Goal: Task Accomplishment & Management: Use online tool/utility

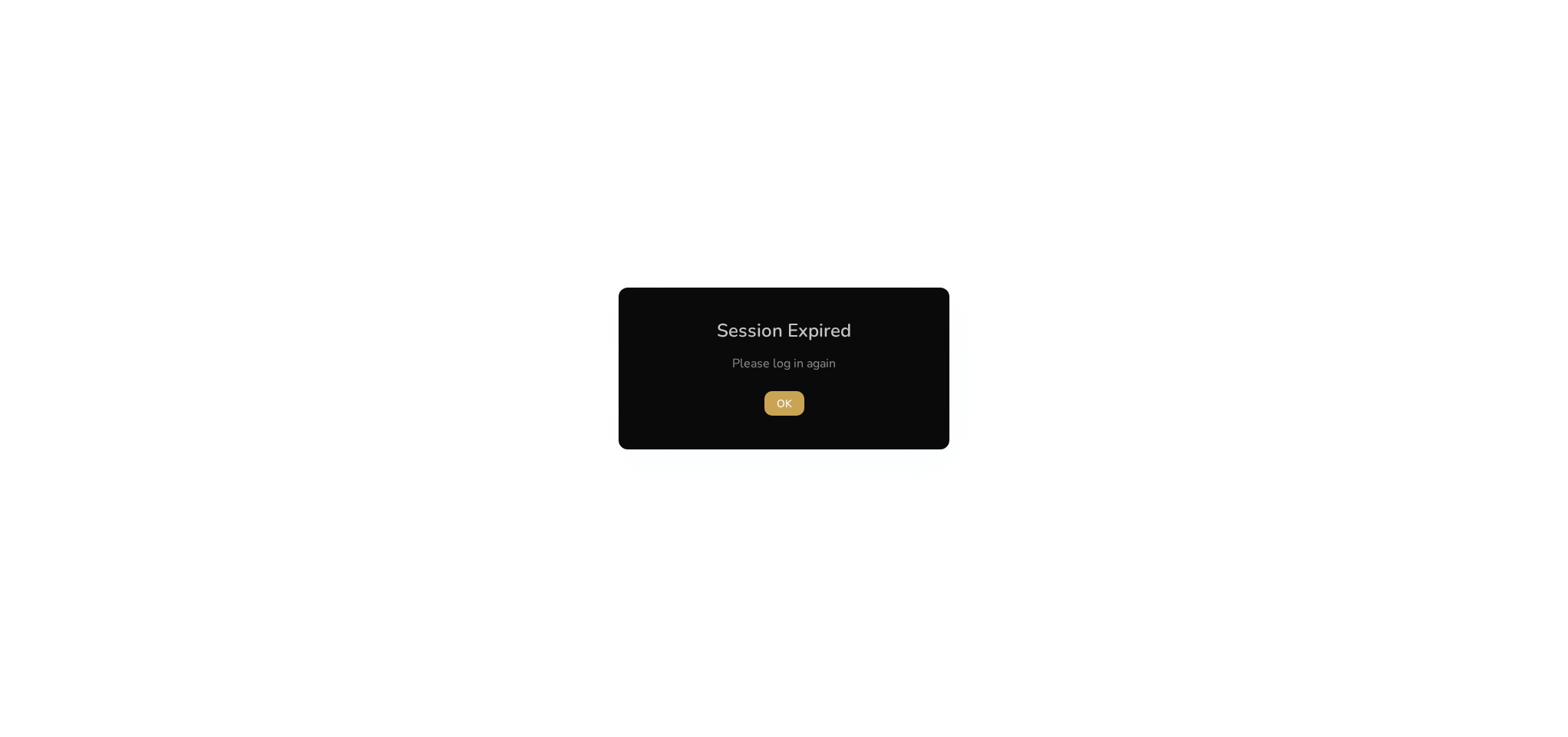
click at [789, 407] on span "OK" at bounding box center [784, 404] width 15 height 16
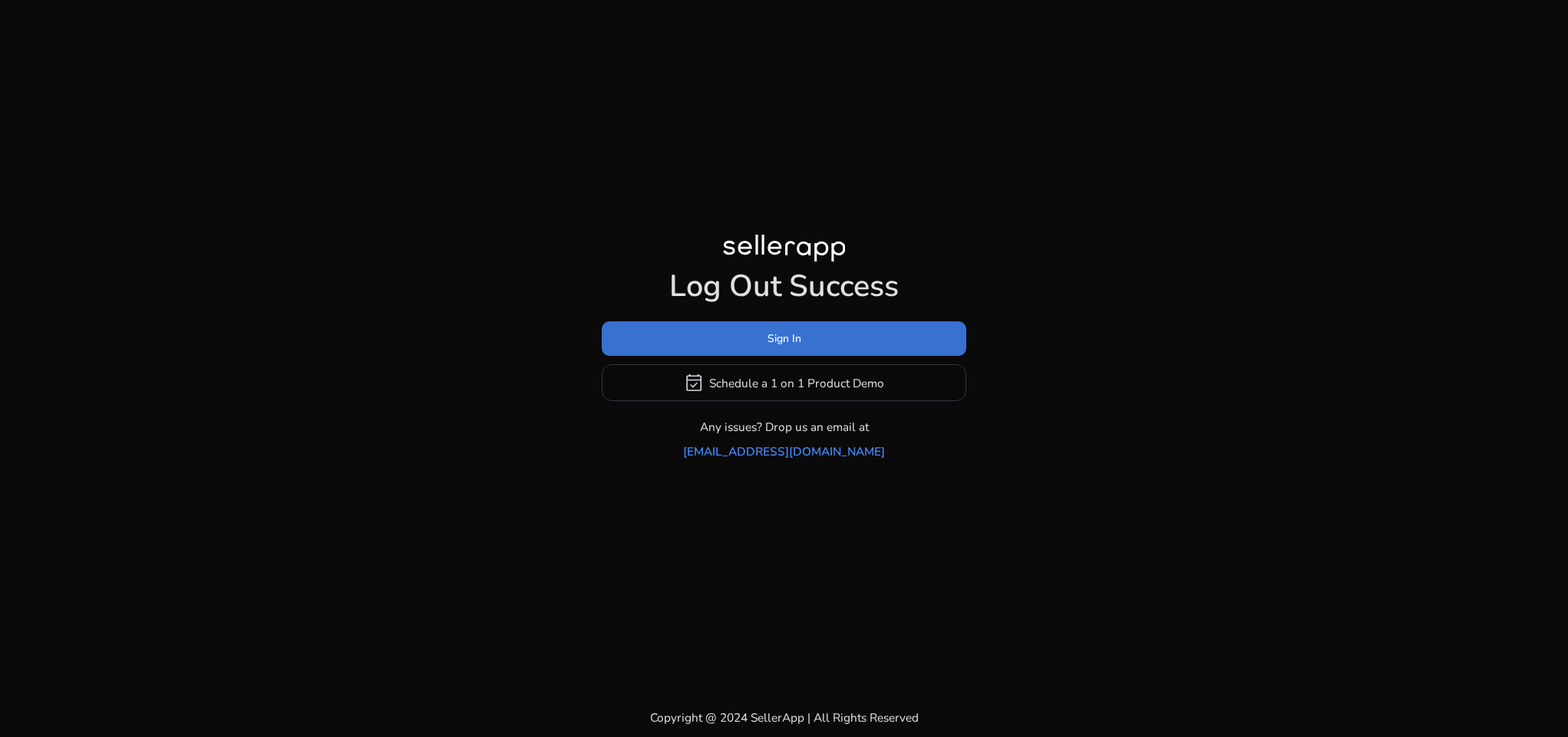
click at [779, 347] on span "Sign In" at bounding box center [784, 339] width 33 height 16
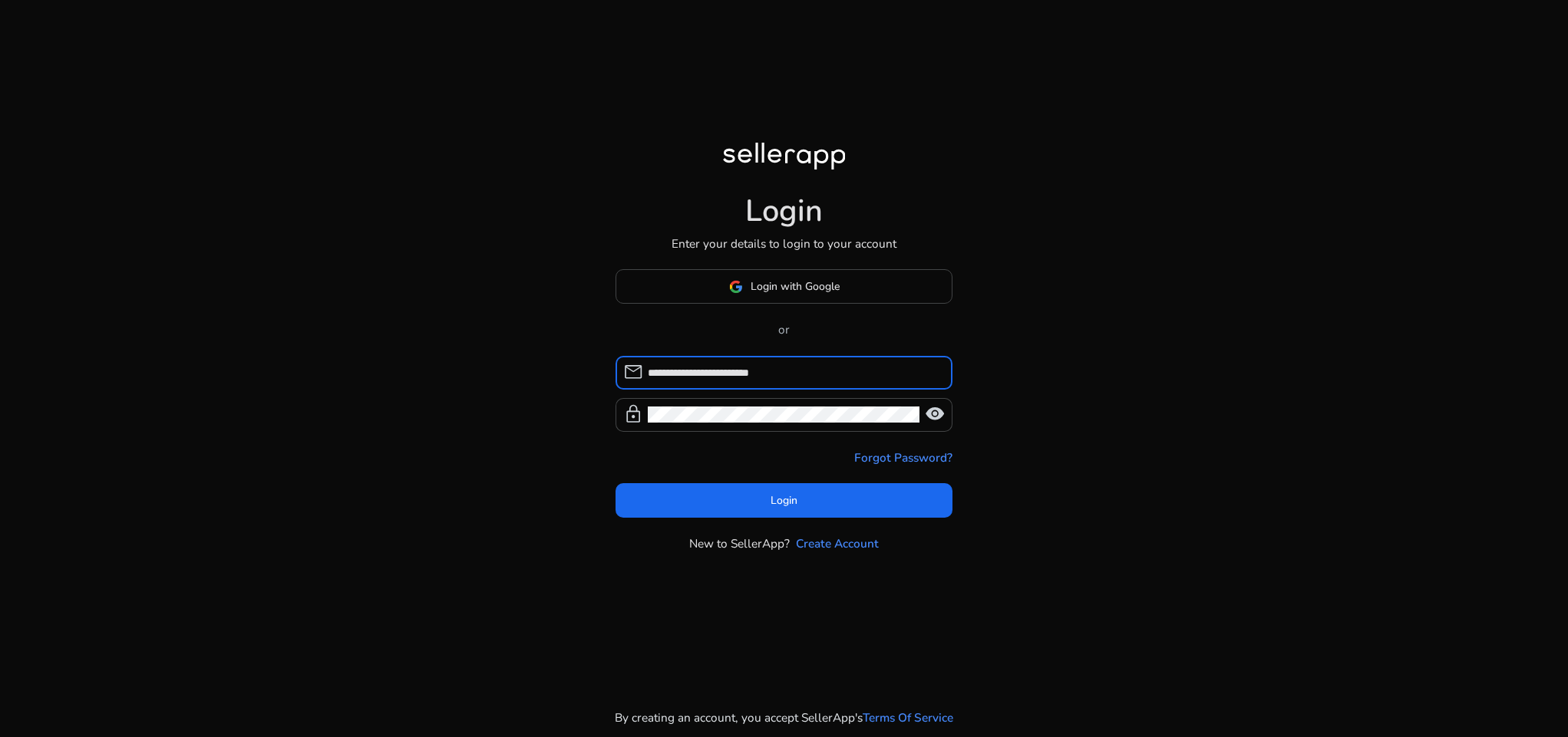
type input "**********"
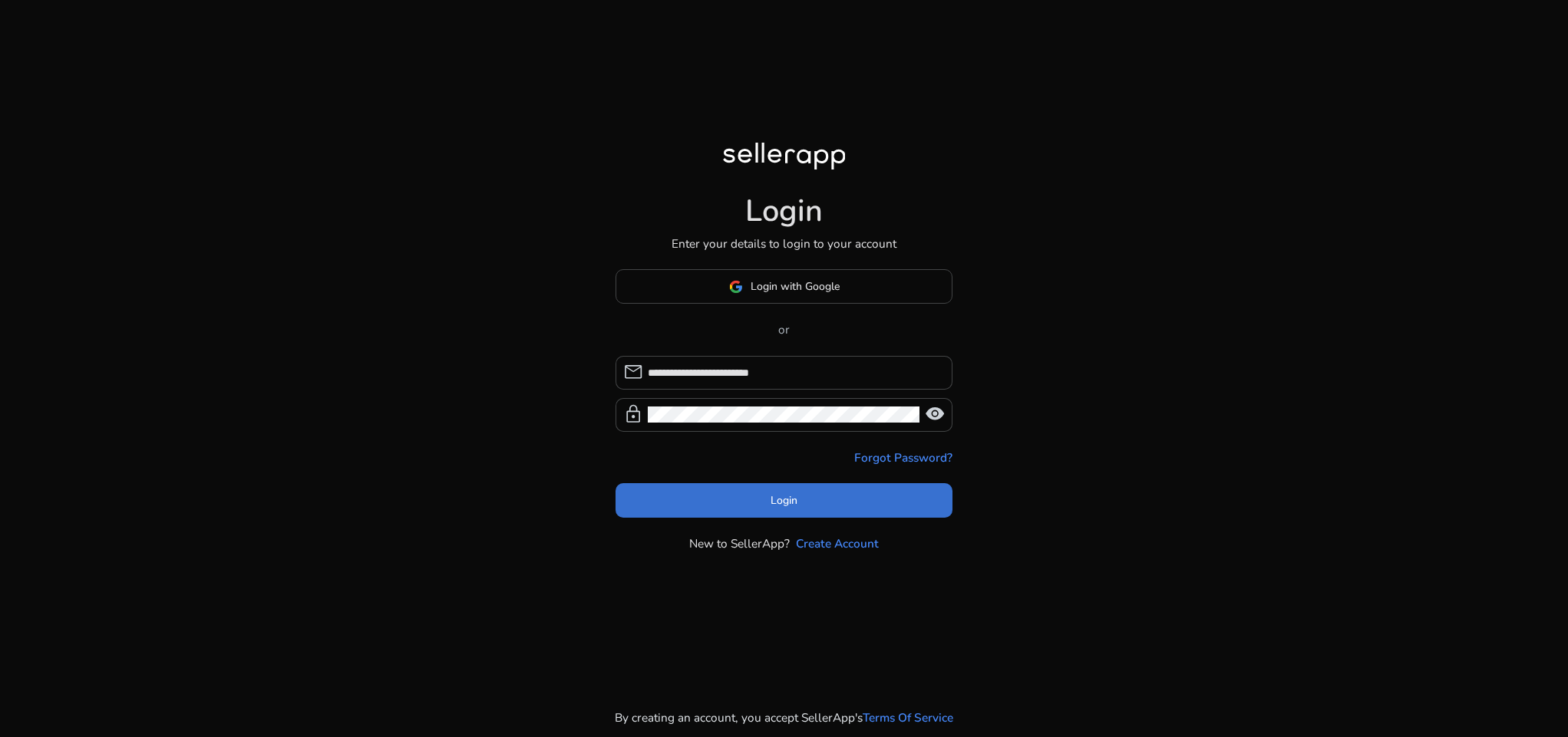
click at [744, 508] on span at bounding box center [784, 500] width 337 height 37
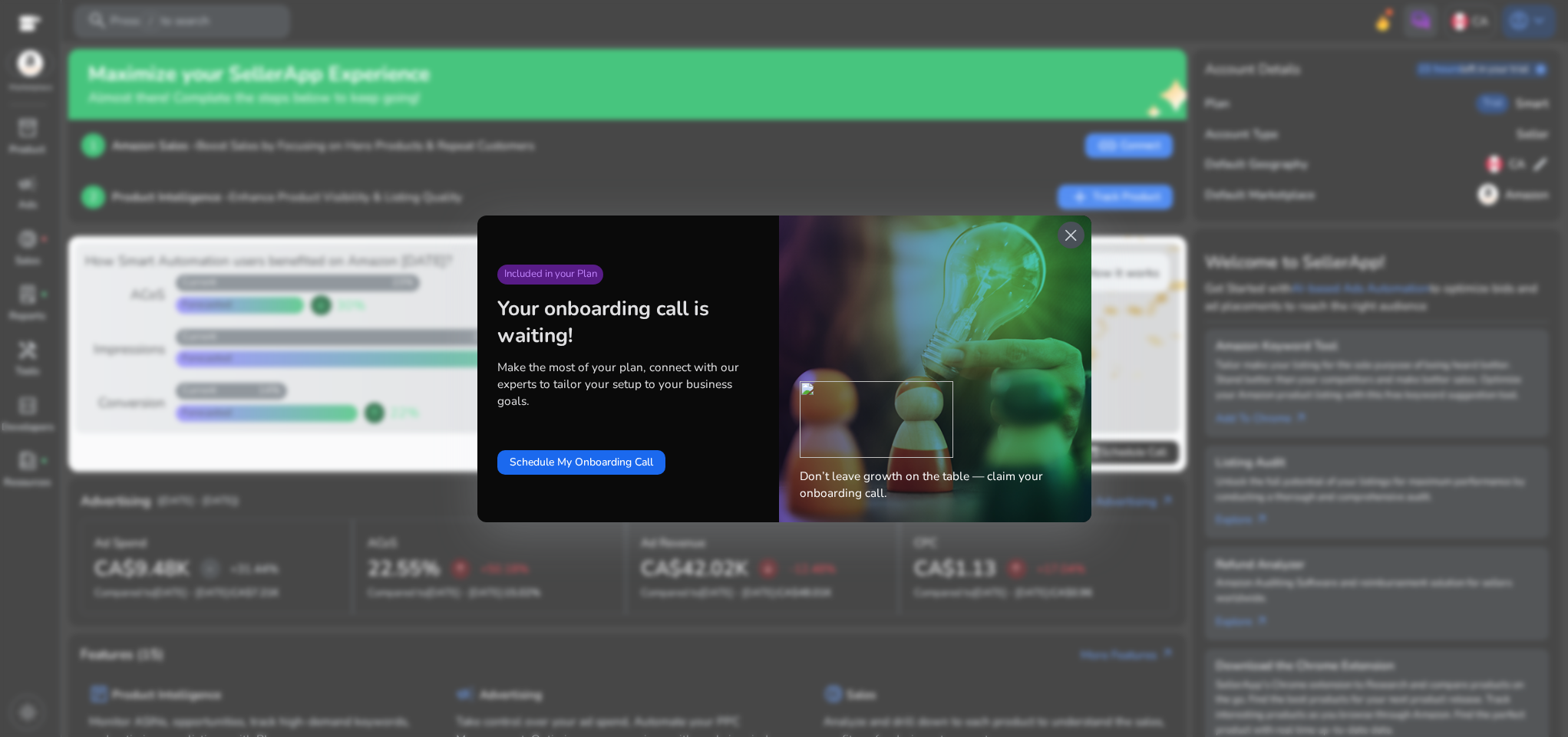
click at [1077, 227] on span "close" at bounding box center [1070, 235] width 20 height 20
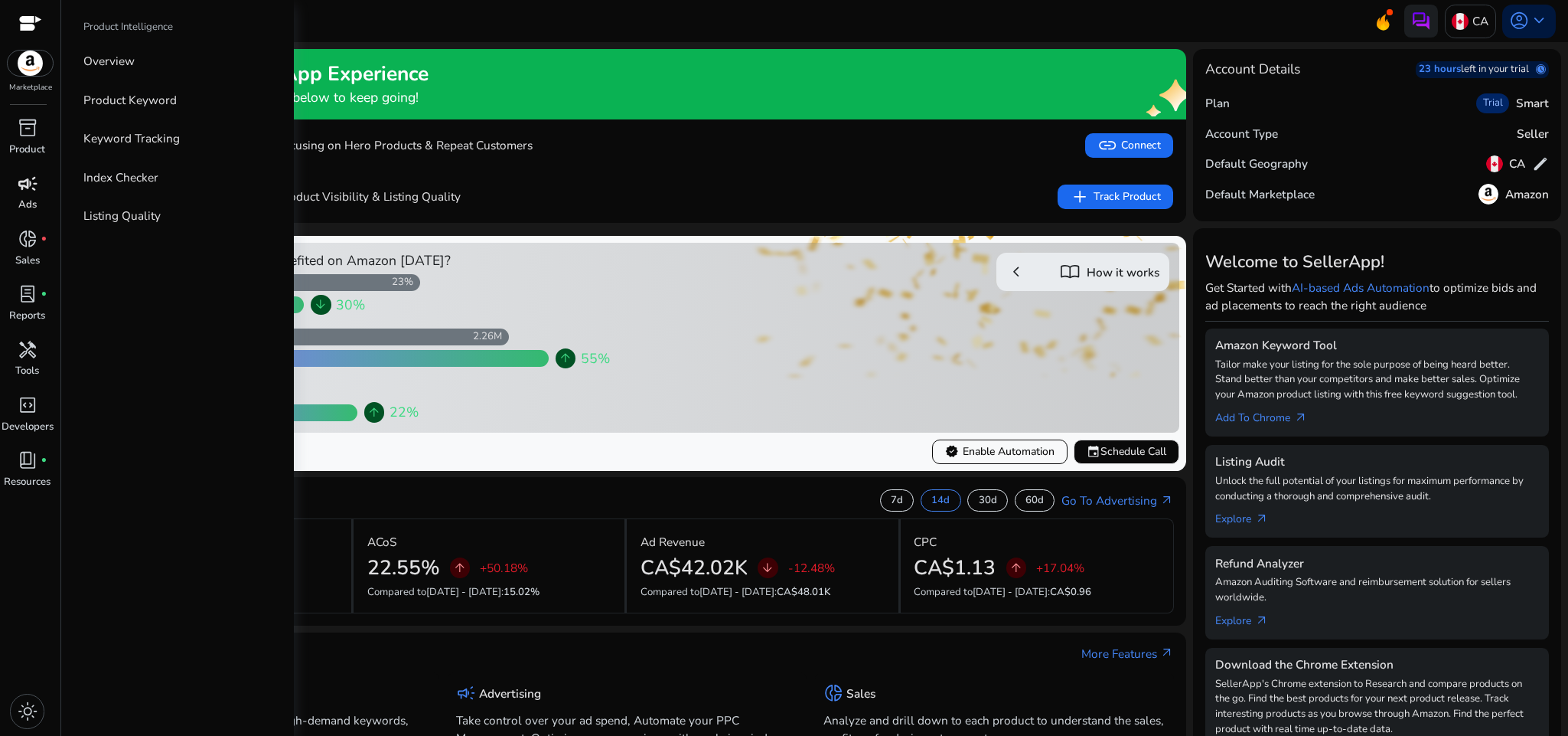
click at [28, 179] on span "campaign" at bounding box center [27, 183] width 20 height 20
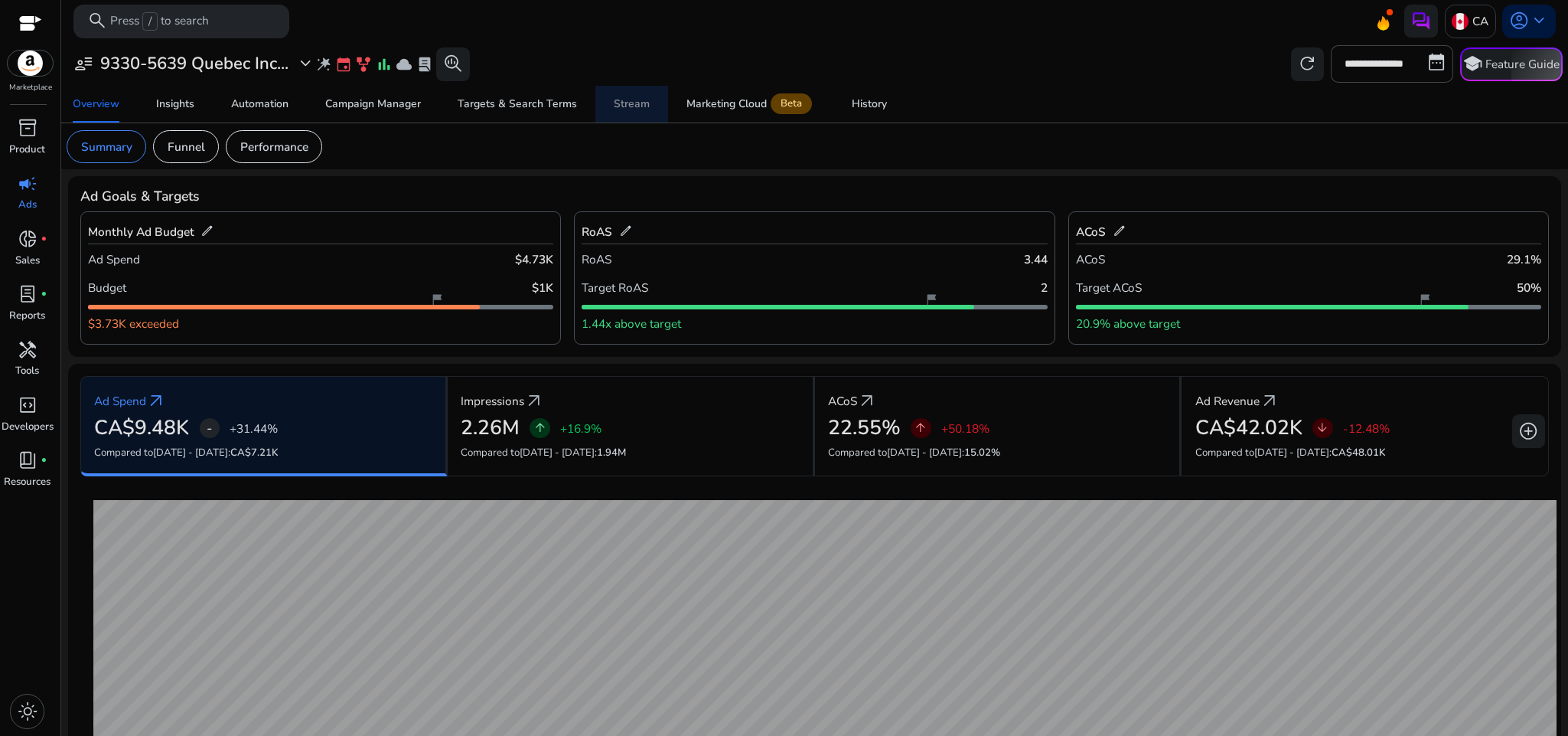
click at [632, 113] on span "Stream" at bounding box center [632, 104] width 36 height 37
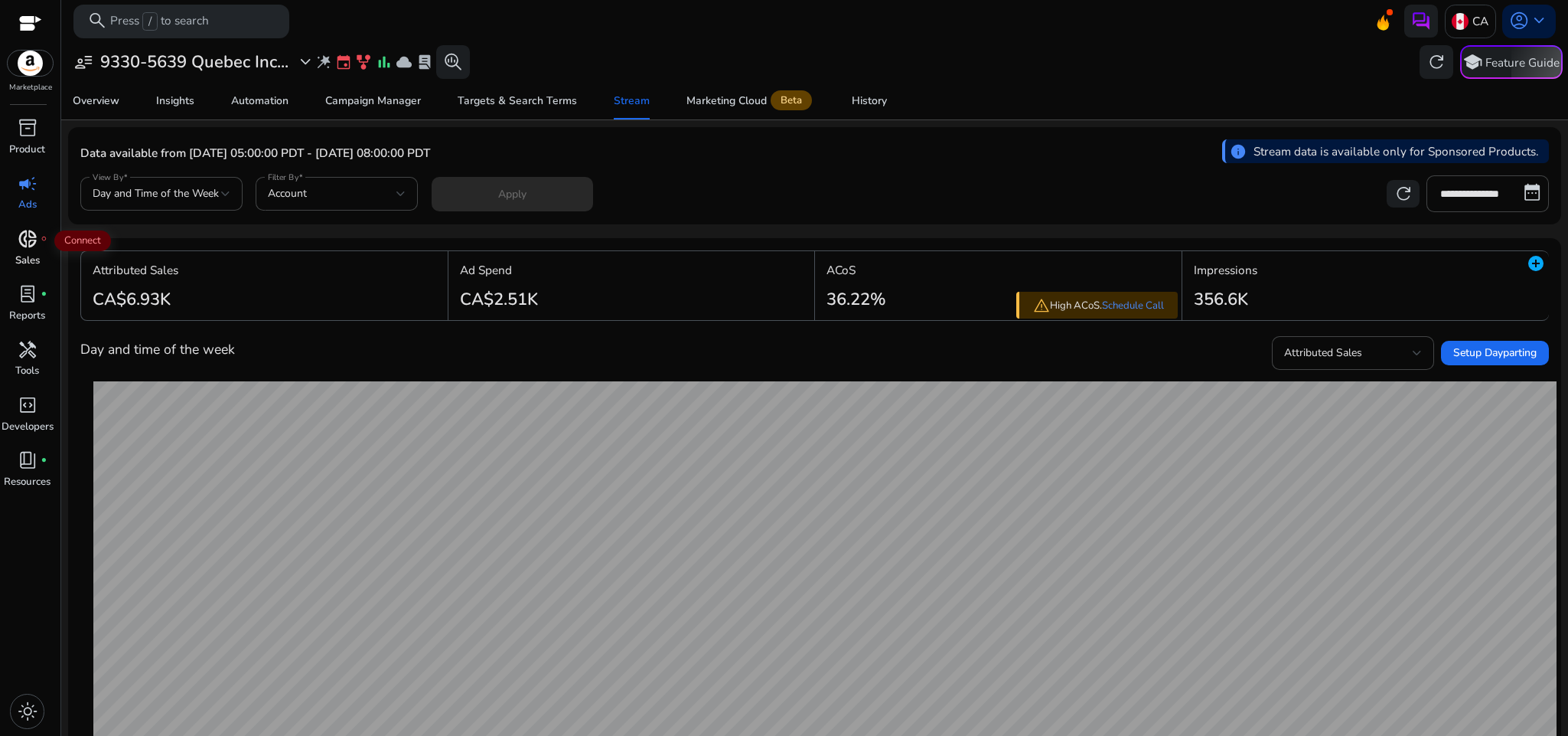
click at [33, 237] on span "donut_small" at bounding box center [27, 238] width 20 height 20
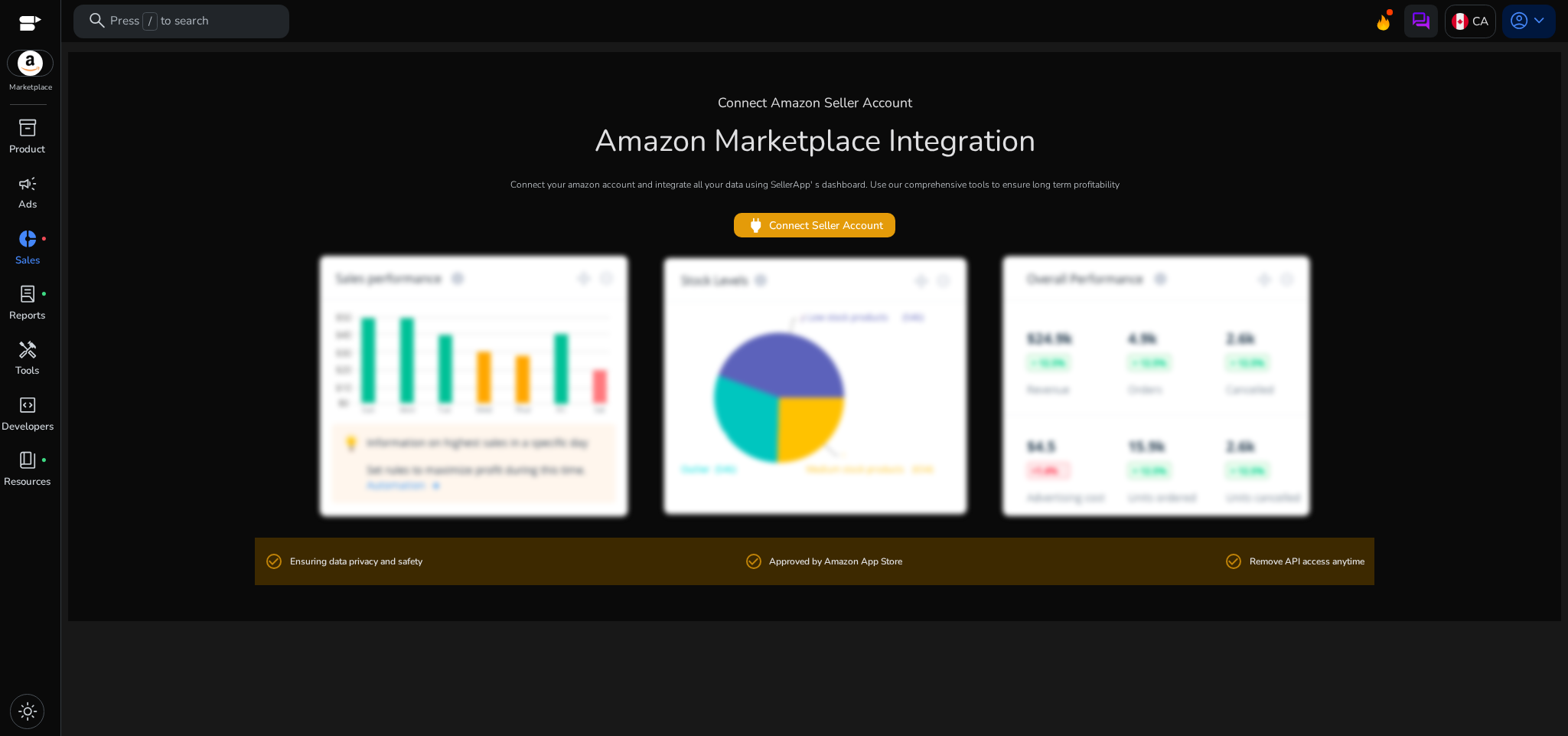
click at [694, 735] on div "We are getting things ready for you... Connect Amazon Seller Account Amazon Mar…" at bounding box center [815, 389] width 1493 height 694
